Goal: Transaction & Acquisition: Purchase product/service

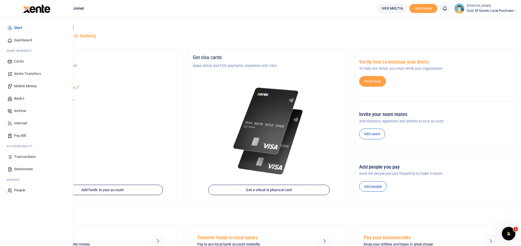
click at [26, 84] on span "Mobile Money" at bounding box center [25, 86] width 23 height 6
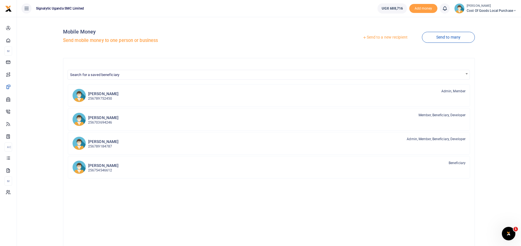
click at [383, 39] on link "Send to a new recipient" at bounding box center [384, 37] width 73 height 10
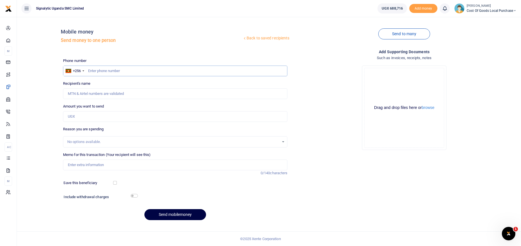
click at [111, 70] on input "text" at bounding box center [175, 71] width 225 height 11
type input "0773593740"
type input "Robert Richard Kyebavuma"
type input "0773593740"
click at [84, 116] on input "Amount you want to send" at bounding box center [175, 116] width 225 height 11
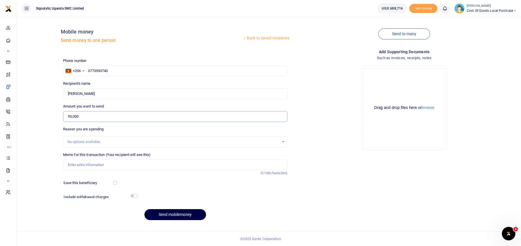
type input "95,000"
click at [83, 167] on input "Memo for this transaction (Your recipient will see this)" at bounding box center [175, 165] width 225 height 11
type input "p"
click at [67, 164] on input "P00396" at bounding box center [175, 165] width 225 height 11
click at [132, 166] on input "AGENCY FEES PAYMENT FOR P00396" at bounding box center [175, 165] width 225 height 11
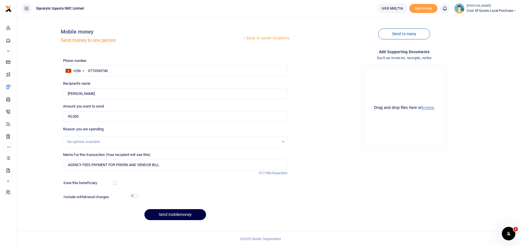
click at [425, 109] on button "browse" at bounding box center [428, 108] width 13 height 4
click at [178, 166] on input "AGENCY FEES PAYMENT FOR P00396 AND VENDOR BILL" at bounding box center [175, 165] width 225 height 11
paste input "BILL/2025/08/0012"
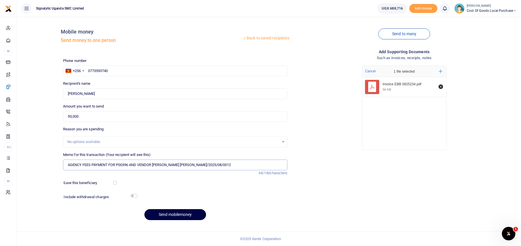
click at [172, 165] on input "AGENCY FEES PAYMENT FOR P00396 AND VENDOR BILL BILL/2025/08/0012" at bounding box center [175, 165] width 225 height 11
click at [181, 165] on input "AGENCY FEES PAYMENT FOR P00396 AND VENDOR BILL BILL 2025/08/0012" at bounding box center [175, 165] width 225 height 11
click at [186, 165] on input "AGENCY FEES PAYMENT FOR P00396 AND VENDOR BILL BILL 2025 08/0012" at bounding box center [175, 165] width 225 height 11
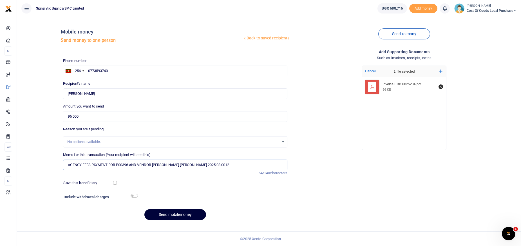
type input "AGENCY FEES PAYMENT FOR P00396 AND VENDOR BILL BILL 2025 08 0012"
click at [170, 218] on button "Send mobilemoney" at bounding box center [175, 214] width 62 height 11
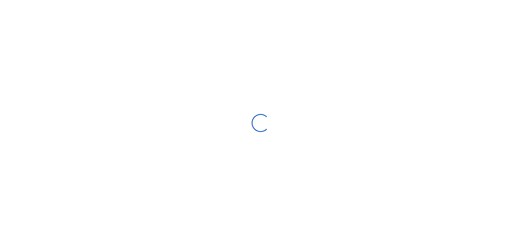
select select "Loading bundles"
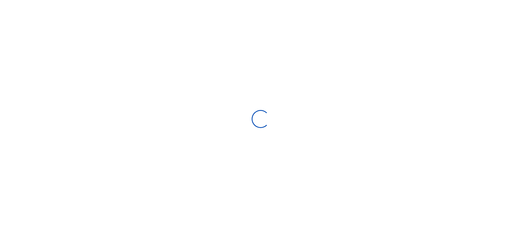
select select
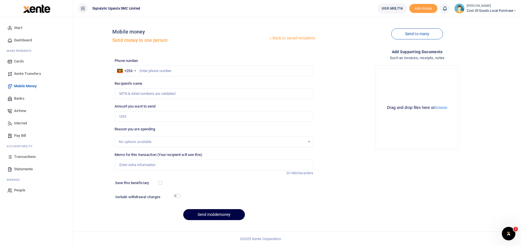
click at [24, 158] on span "Transactions" at bounding box center [25, 157] width 22 height 6
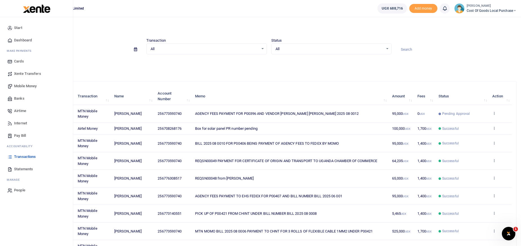
click at [32, 87] on span "Mobile Money" at bounding box center [25, 86] width 23 height 6
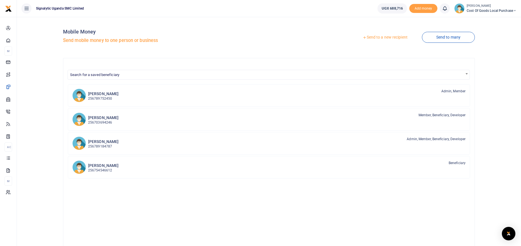
click at [381, 38] on link "Send to a new recipient" at bounding box center [384, 37] width 73 height 10
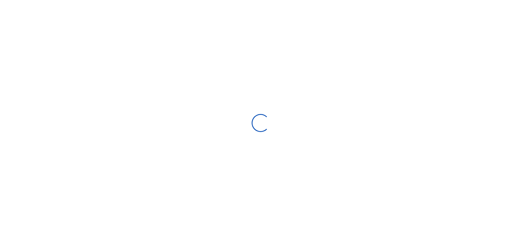
select select "Loading bundles"
select select
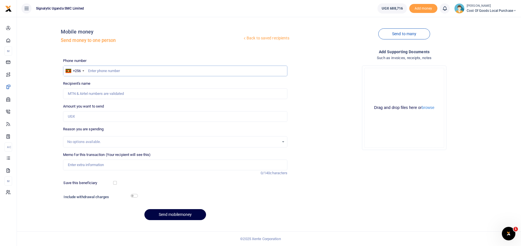
click at [128, 70] on input "text" at bounding box center [175, 71] width 225 height 11
paste input "0782471613"
type input "0782471613"
type input "Thomas Kayongo"
type input "0782471613"
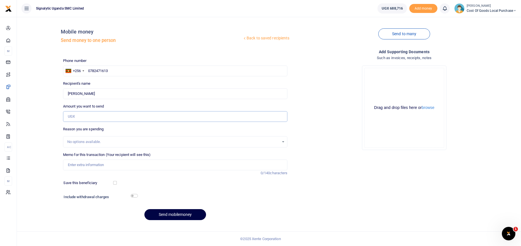
click at [91, 120] on input "Amount you want to send" at bounding box center [175, 116] width 225 height 11
type input "40,000"
click at [88, 164] on input "Memo for this transaction (Your recipient will see this)" at bounding box center [175, 165] width 225 height 11
paste input "PROC00022"
type input "PURCHASE OF AN EXTRA ADJUSTABLE SOLDERING IRON UNDER PROC00022"
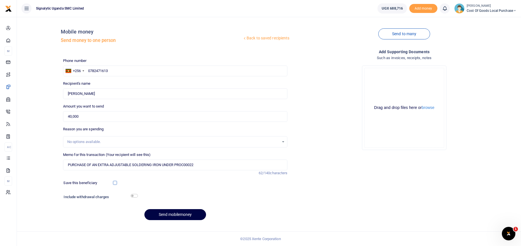
click at [115, 183] on input "checkbox" at bounding box center [115, 183] width 4 height 4
checkbox input "true"
click at [136, 197] on input "checkbox" at bounding box center [134, 196] width 7 height 4
checkbox input "true"
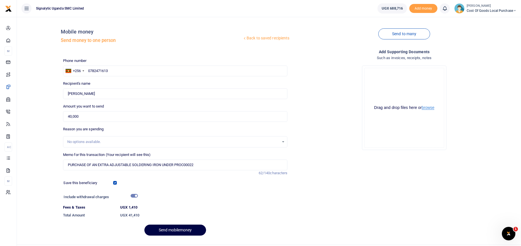
click at [430, 107] on button "browse" at bounding box center [428, 108] width 13 height 4
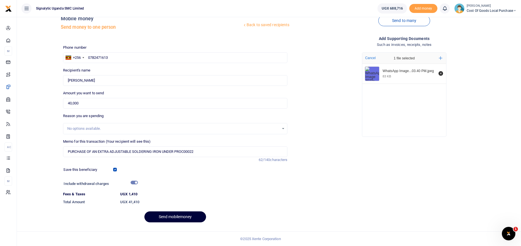
click at [179, 219] on button "Send mobilemoney" at bounding box center [175, 216] width 62 height 11
click at [175, 216] on button "Send mobilemoney" at bounding box center [175, 216] width 62 height 11
click at [182, 219] on button "Send mobilemoney" at bounding box center [175, 216] width 62 height 11
click at [169, 219] on button "Send mobilemoney" at bounding box center [175, 216] width 62 height 11
drag, startPoint x: 202, startPoint y: 151, endPoint x: 65, endPoint y: 151, distance: 136.5
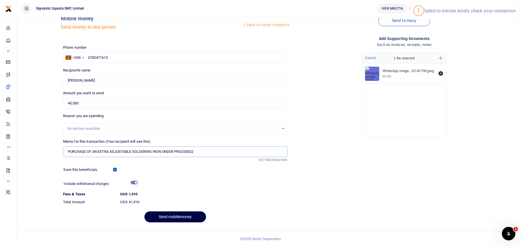
click at [65, 151] on input "PURCHASE OF AN EXTRA ADJUSTABLE SOLDERING IRON UNDER PROC00022" at bounding box center [175, 151] width 225 height 11
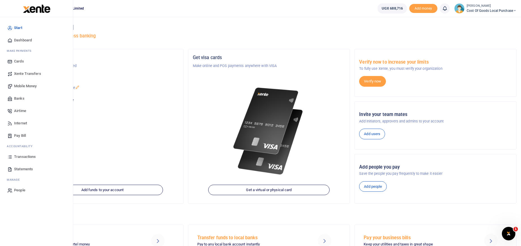
click at [24, 86] on span "Mobile Money" at bounding box center [25, 86] width 23 height 6
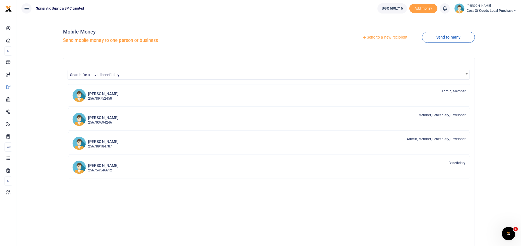
click at [396, 38] on link "Send to a new recipient" at bounding box center [384, 37] width 73 height 10
click at [377, 39] on link "Send to a new recipient" at bounding box center [384, 37] width 73 height 10
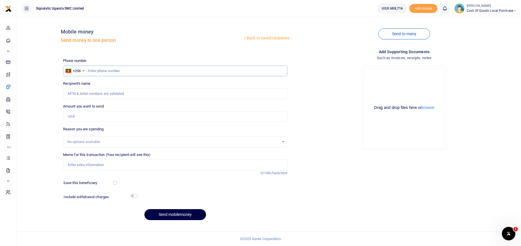
click at [115, 72] on input "text" at bounding box center [175, 71] width 225 height 11
click at [107, 165] on input "Memo for this transaction (Your recipient will see this)" at bounding box center [175, 165] width 225 height 11
paste input "PURCHASE OF AN EXTRA ADJUSTABLE SOLDERING IRON UNDER PROC00022"
type input "PURCHASE OF AN EXTRA ADJUSTABLE SOLDERING IRON UNDER PROC00022"
click at [79, 119] on input "Amount you want to send" at bounding box center [175, 116] width 225 height 11
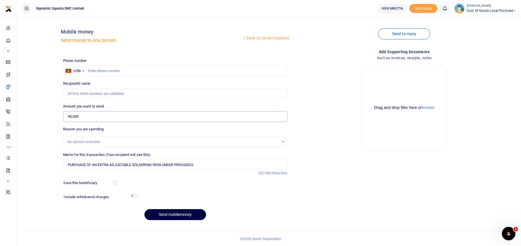
type input "40,000"
click at [93, 73] on input "text" at bounding box center [175, 71] width 225 height 11
type input "0782471613"
type input "[PERSON_NAME]"
type input "0782471613"
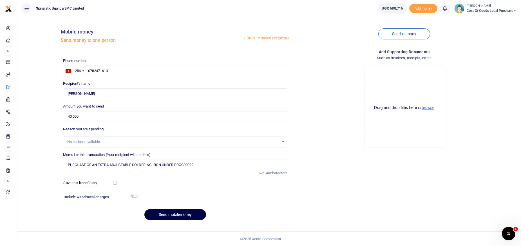
click at [432, 109] on button "browse" at bounding box center [428, 108] width 13 height 4
click at [116, 183] on input "checkbox" at bounding box center [115, 183] width 4 height 4
checkbox input "true"
click at [137, 196] on input "checkbox" at bounding box center [134, 196] width 7 height 4
checkbox input "true"
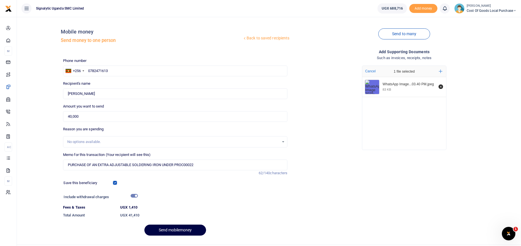
click at [115, 182] on input "checkbox" at bounding box center [115, 183] width 4 height 4
checkbox input "false"
click at [166, 233] on button "Send mobilemoney" at bounding box center [175, 230] width 62 height 11
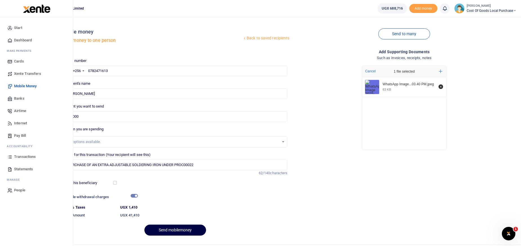
click at [20, 159] on span "Transactions" at bounding box center [25, 157] width 22 height 6
